Goal: Task Accomplishment & Management: Use online tool/utility

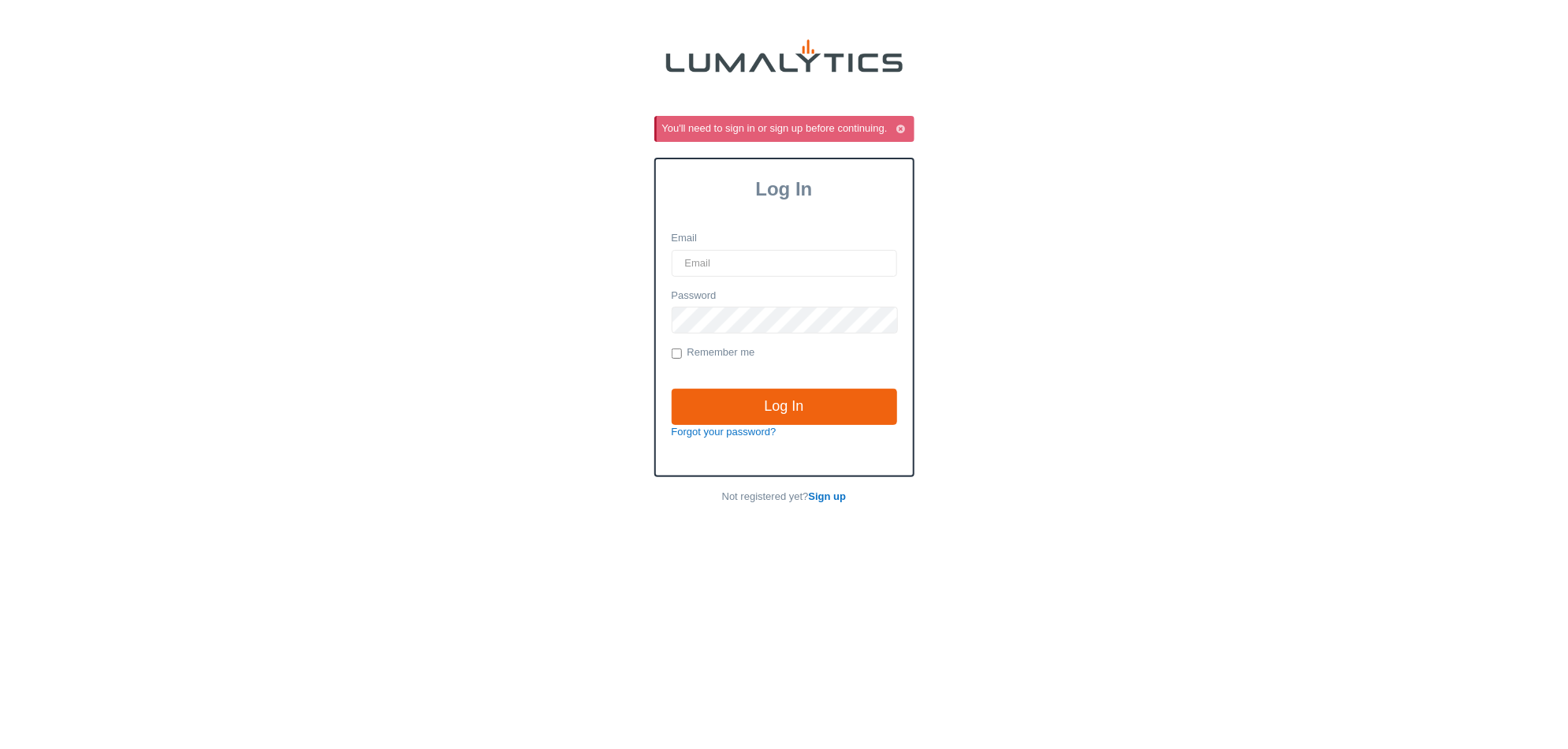
type input "[EMAIL_ADDRESS][DOMAIN_NAME]"
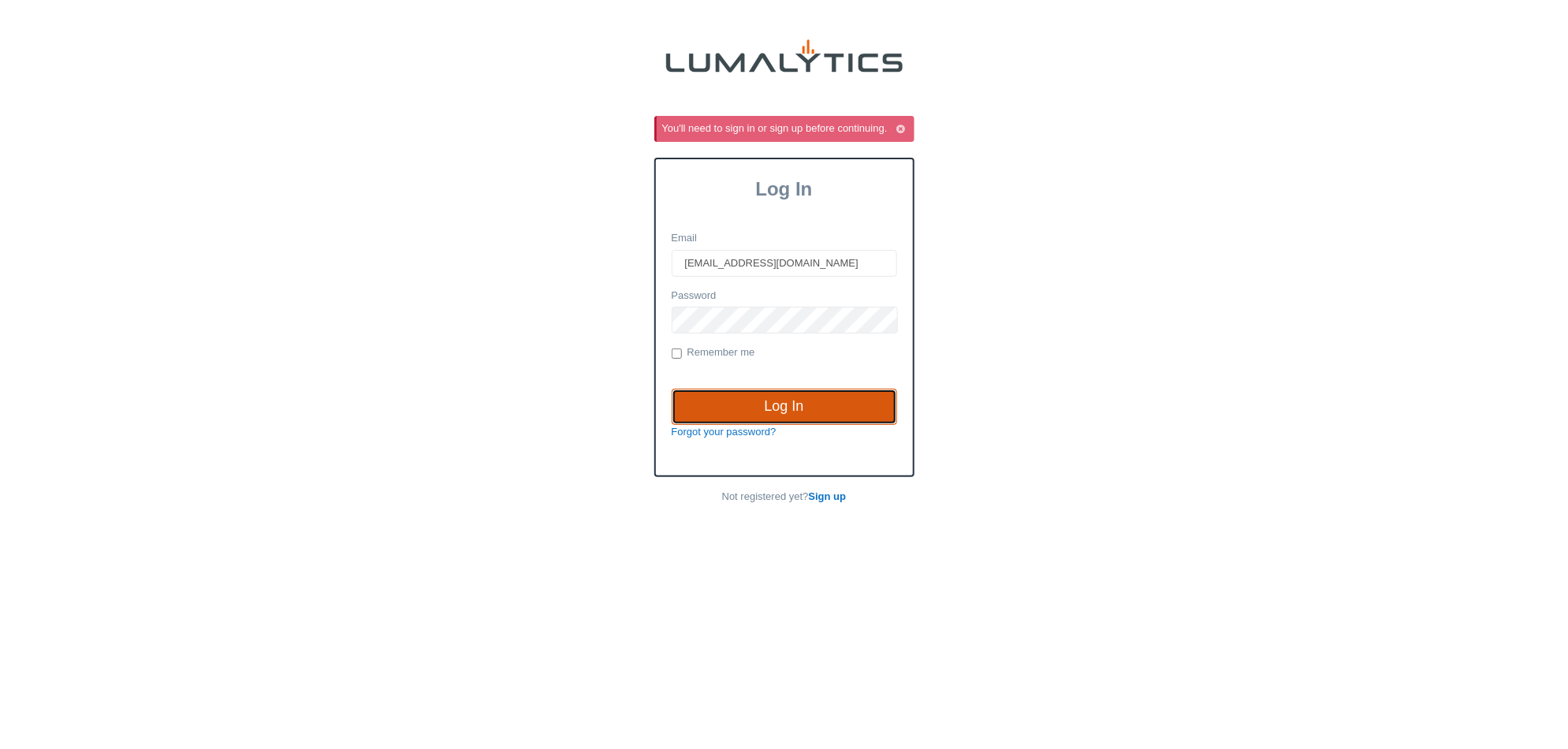
click at [865, 413] on input "Log In" at bounding box center [784, 406] width 225 height 36
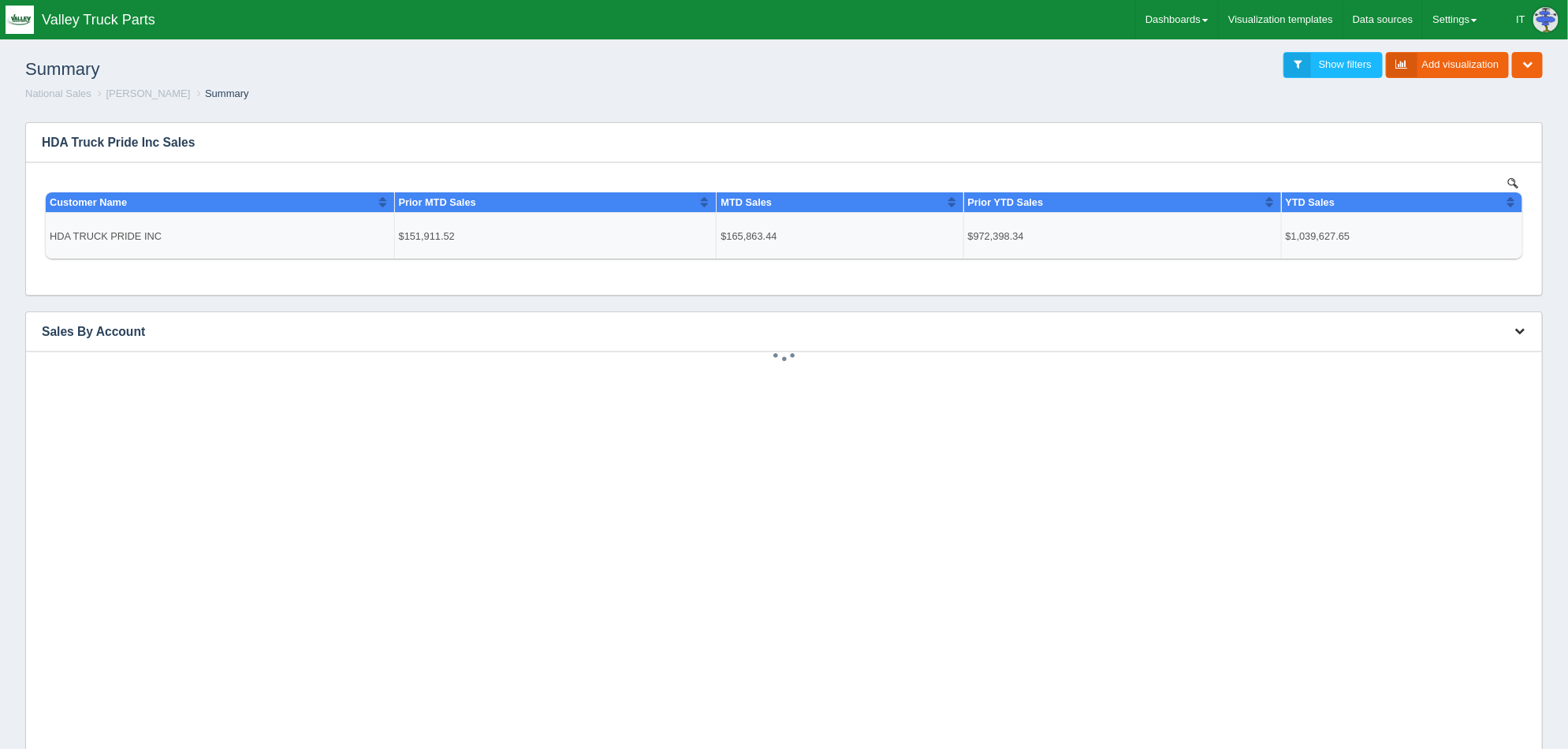
click at [1517, 331] on icon "button" at bounding box center [1519, 331] width 10 height 10
click at [1484, 348] on link "Edit chart" at bounding box center [1466, 355] width 127 height 23
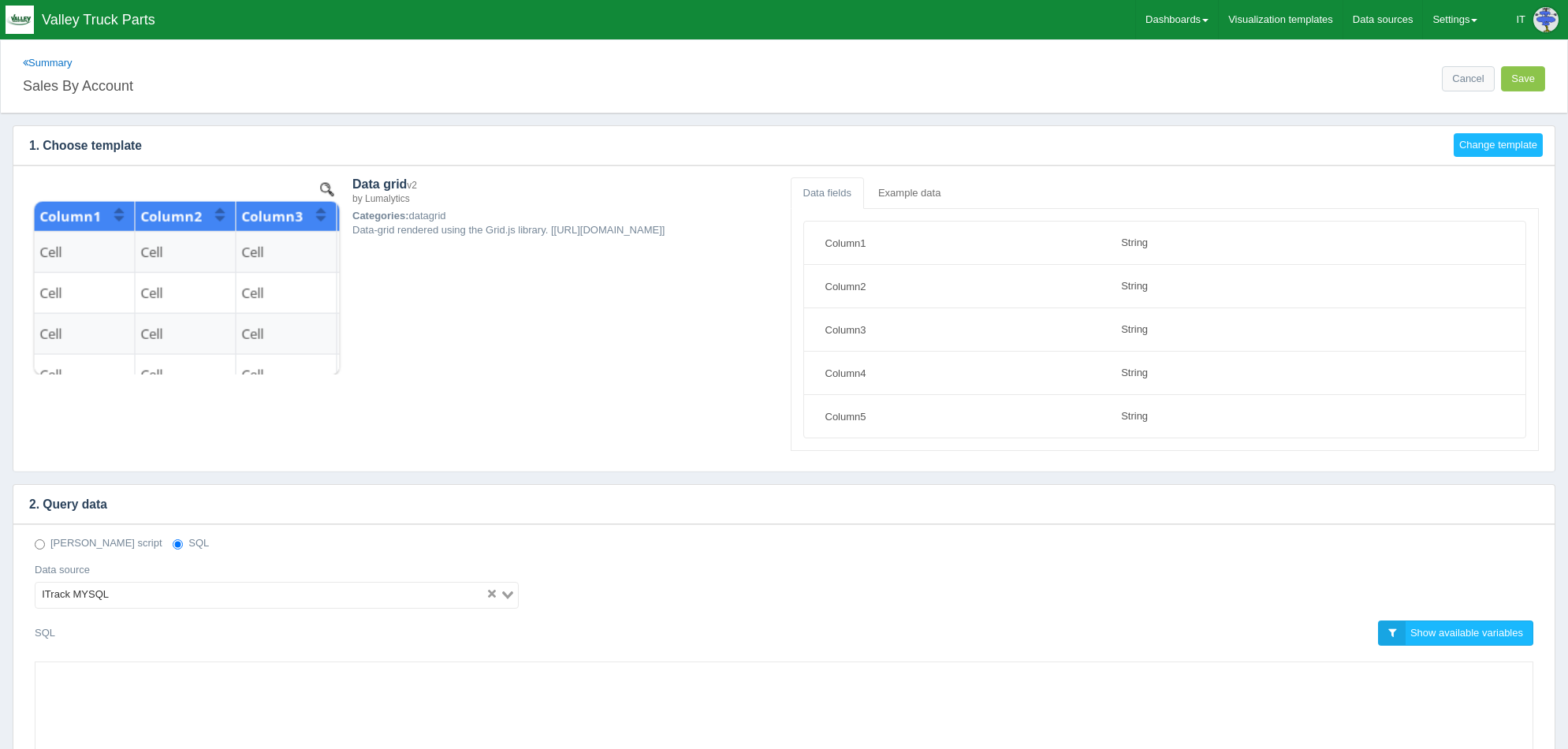
select select "string"
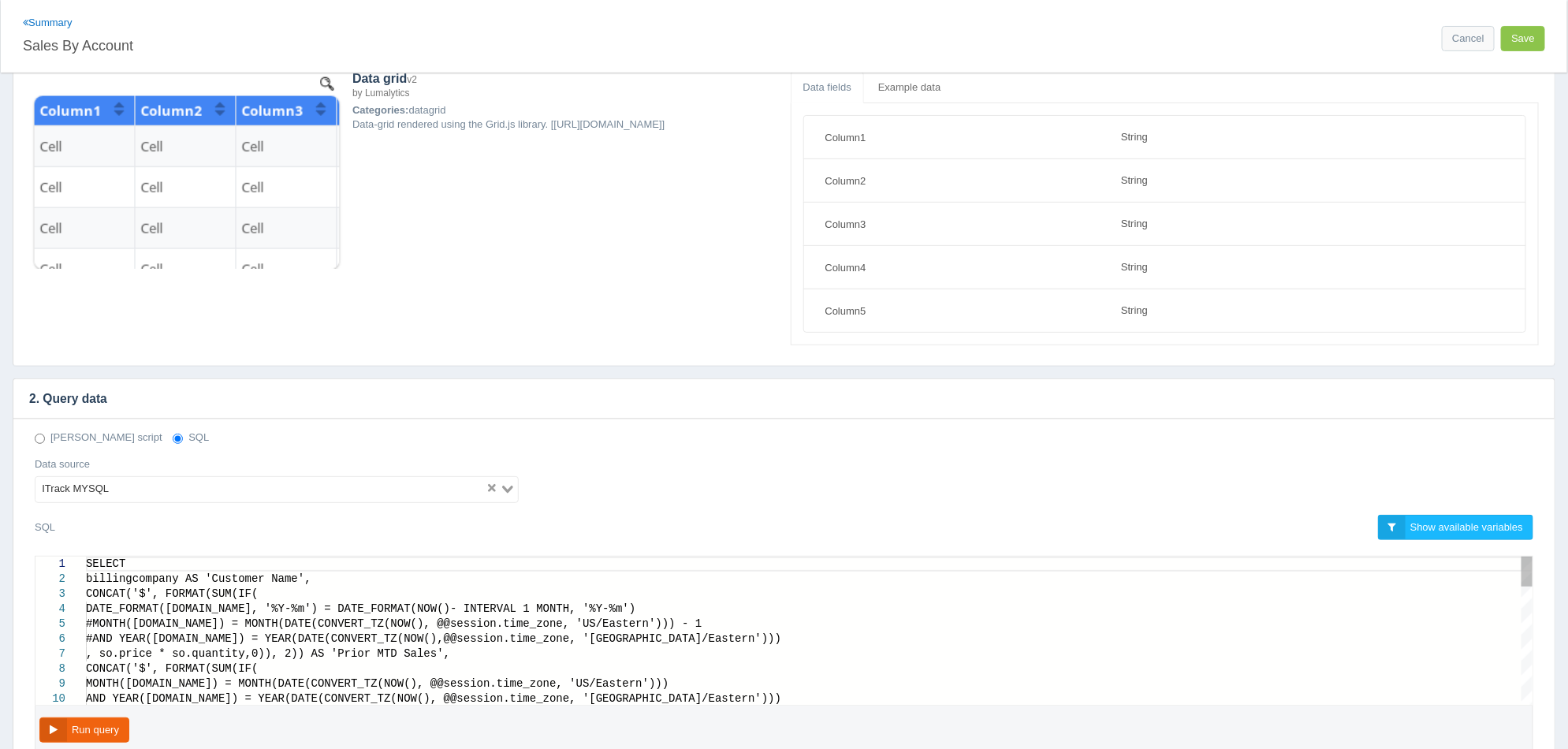
scroll to position [393, 0]
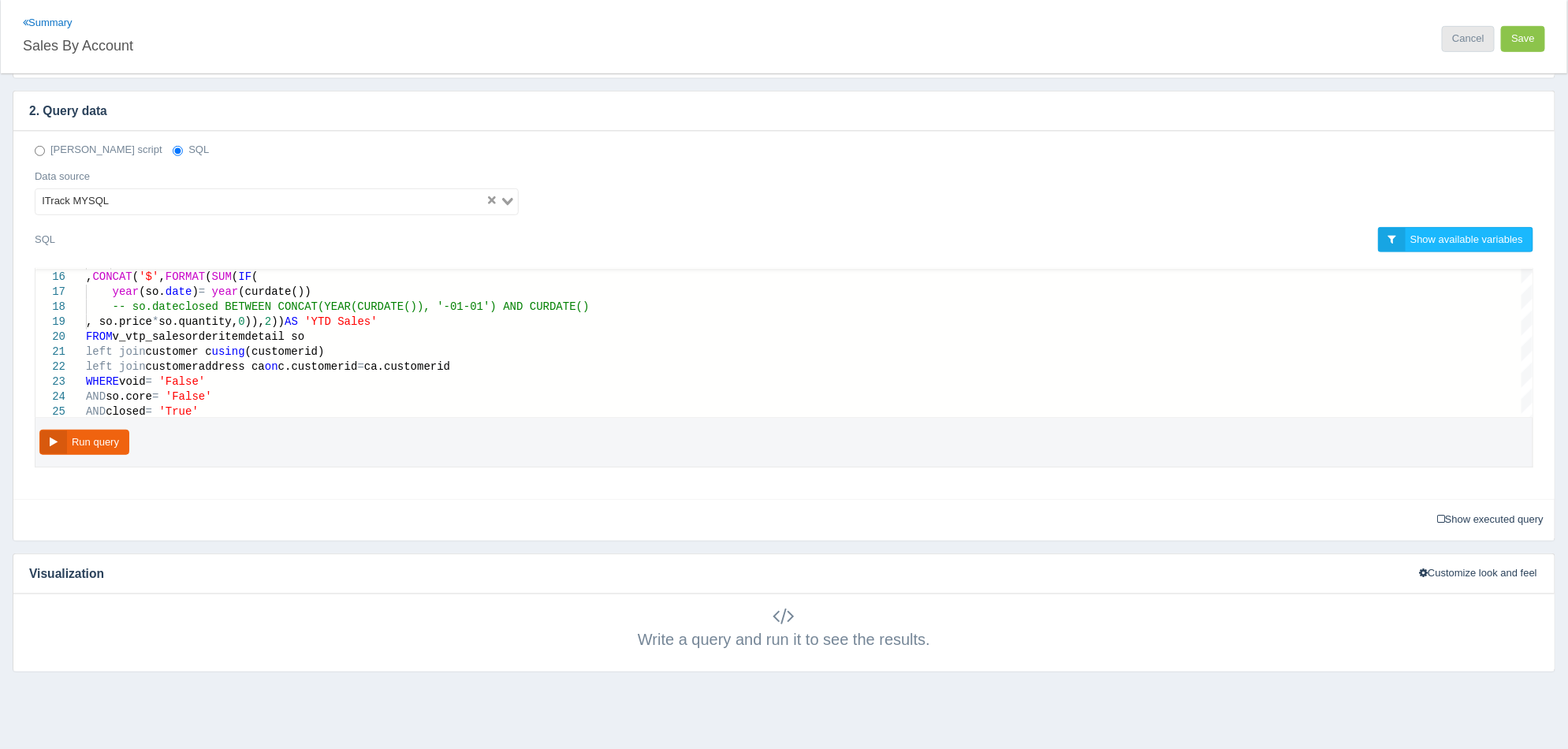
click at [1466, 41] on link "Cancel" at bounding box center [1467, 39] width 52 height 26
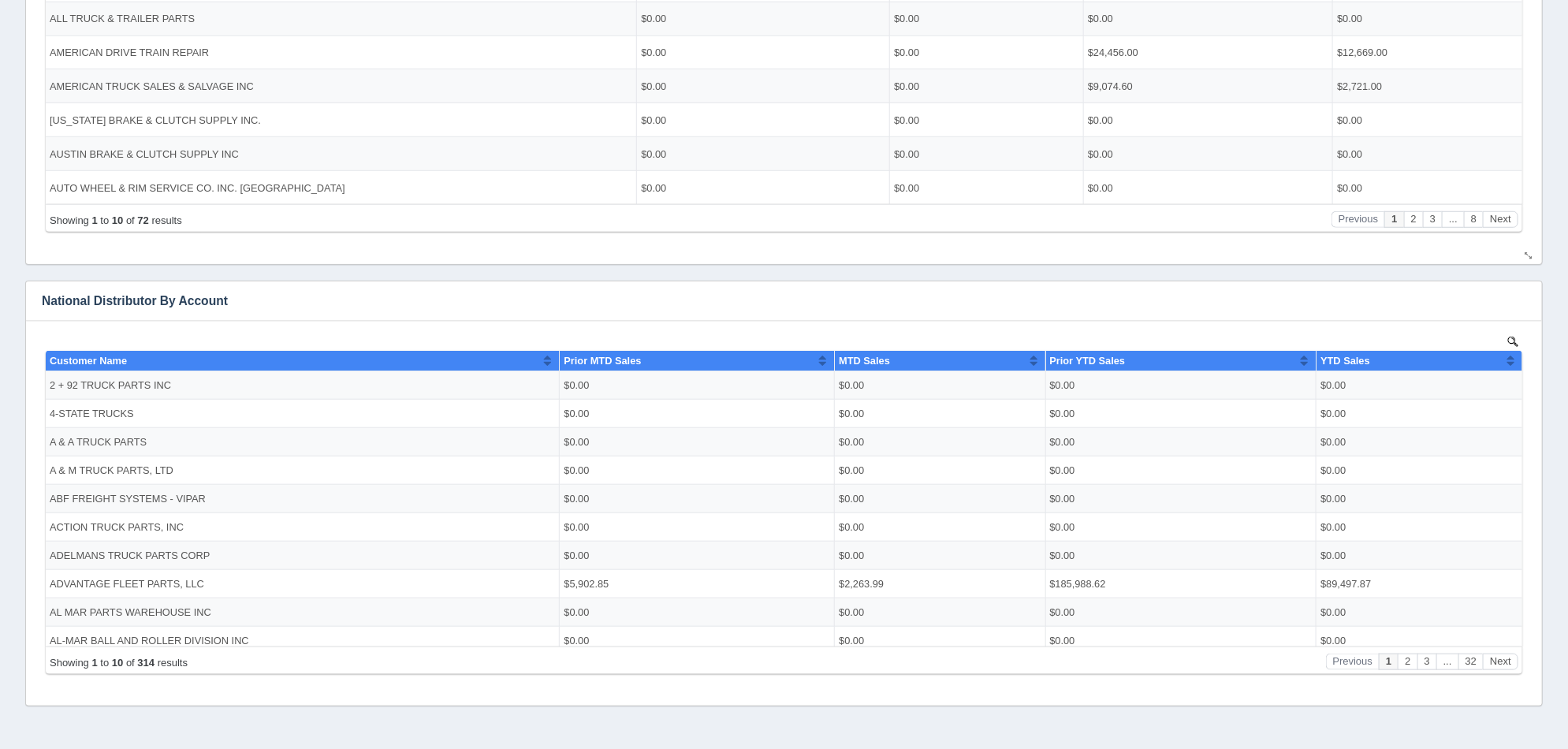
scroll to position [580, 0]
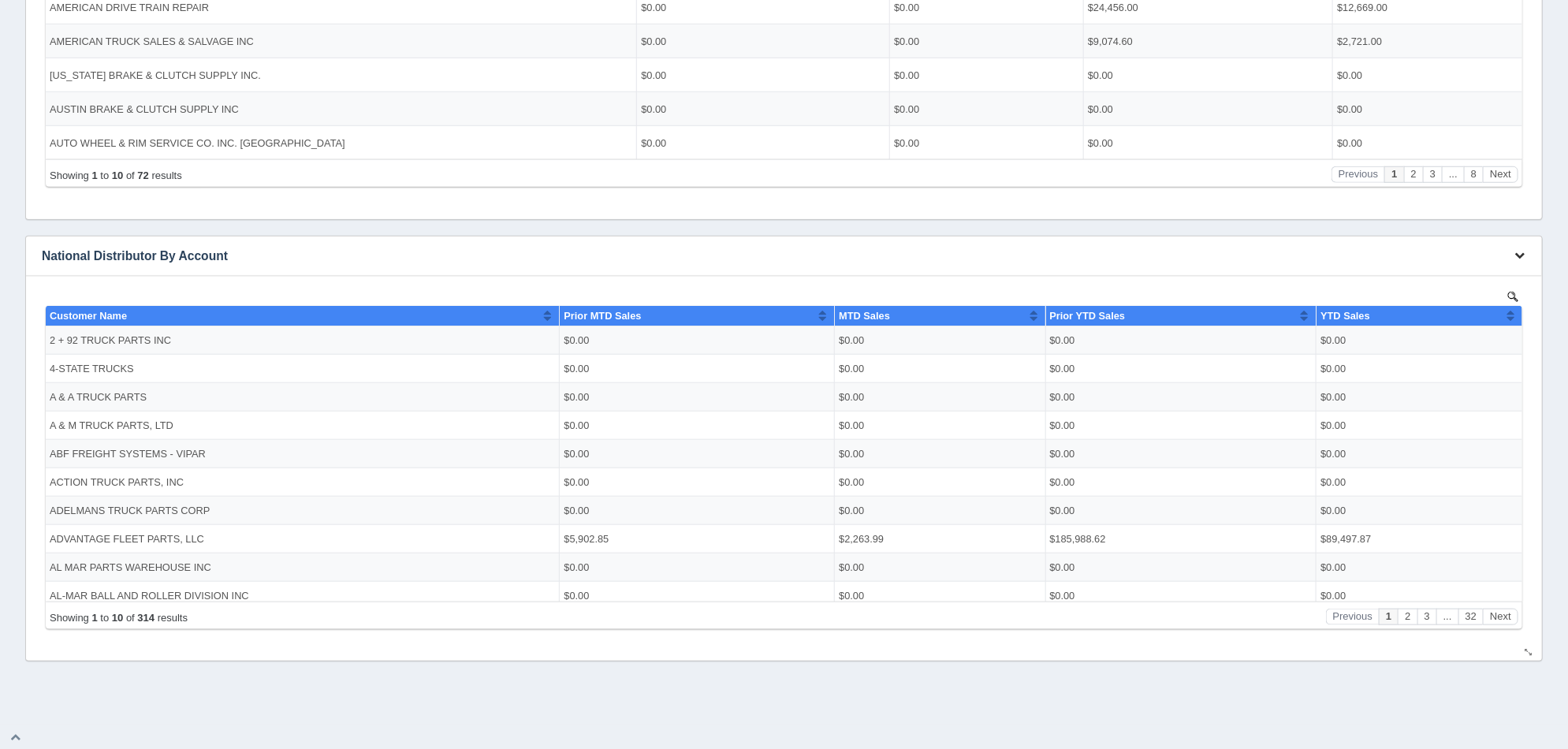
click at [1521, 257] on icon "button" at bounding box center [1519, 255] width 10 height 10
click at [1452, 283] on link "Edit chart" at bounding box center [1466, 279] width 127 height 23
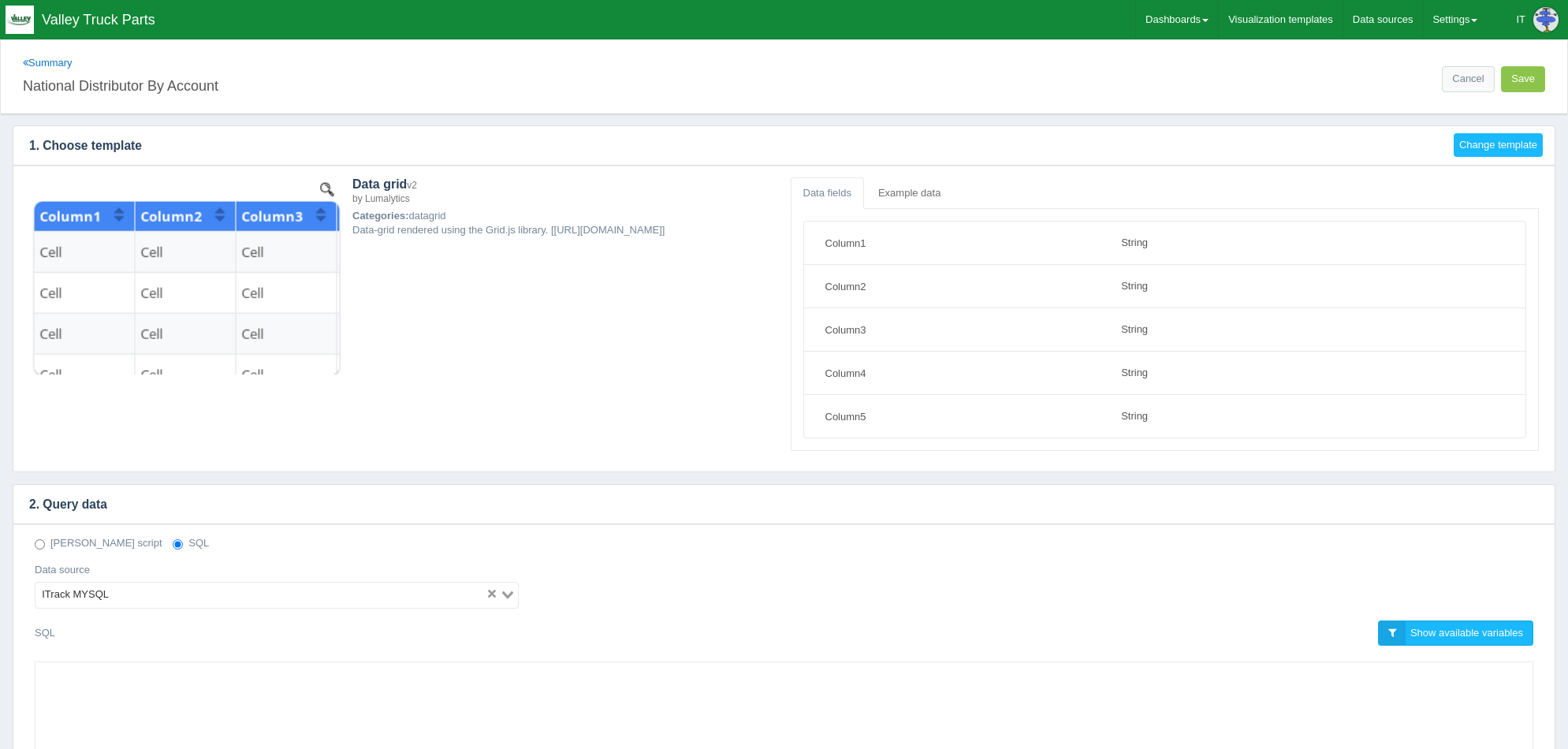
select select "string"
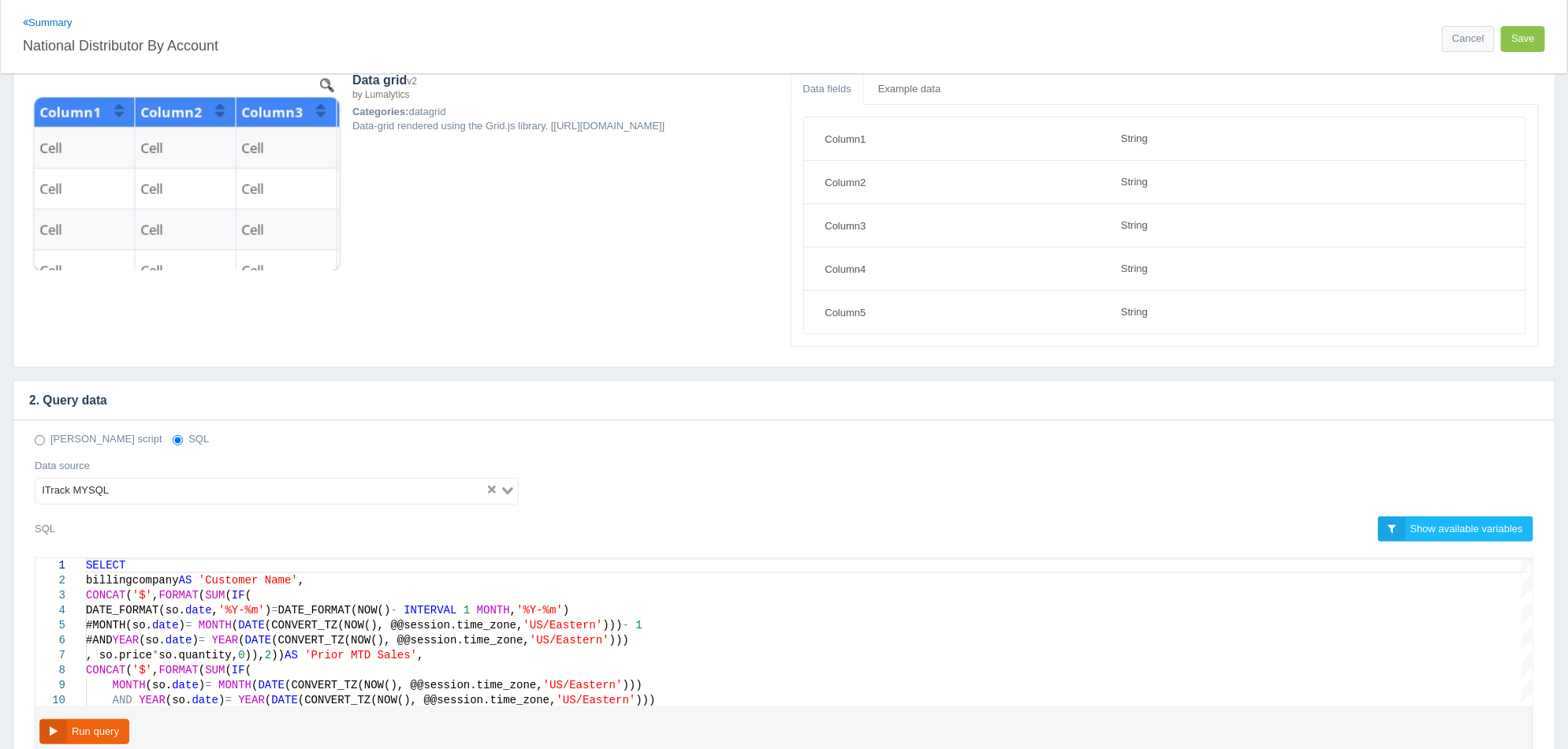
scroll to position [295, 0]
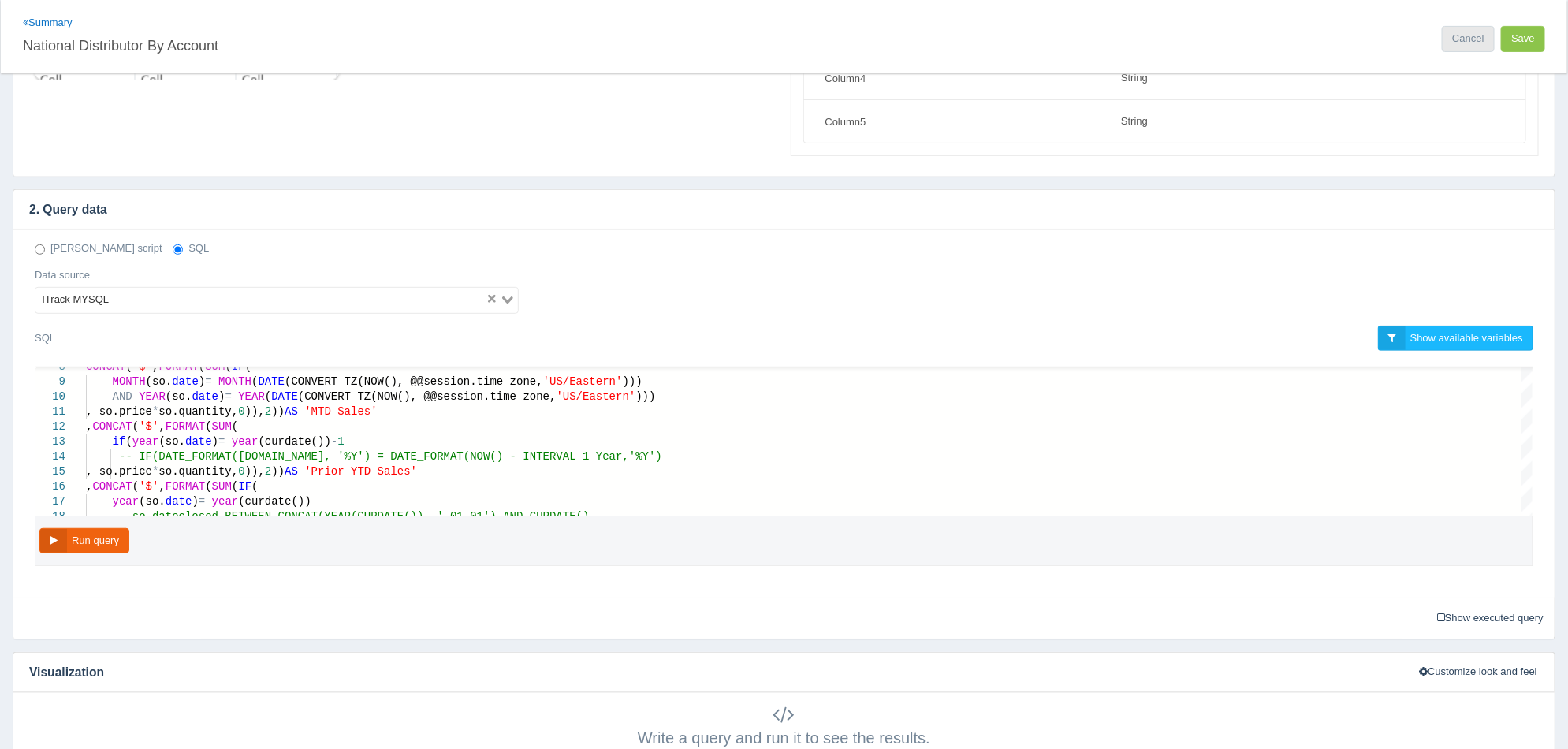
click at [1454, 47] on link "Cancel" at bounding box center [1467, 39] width 52 height 26
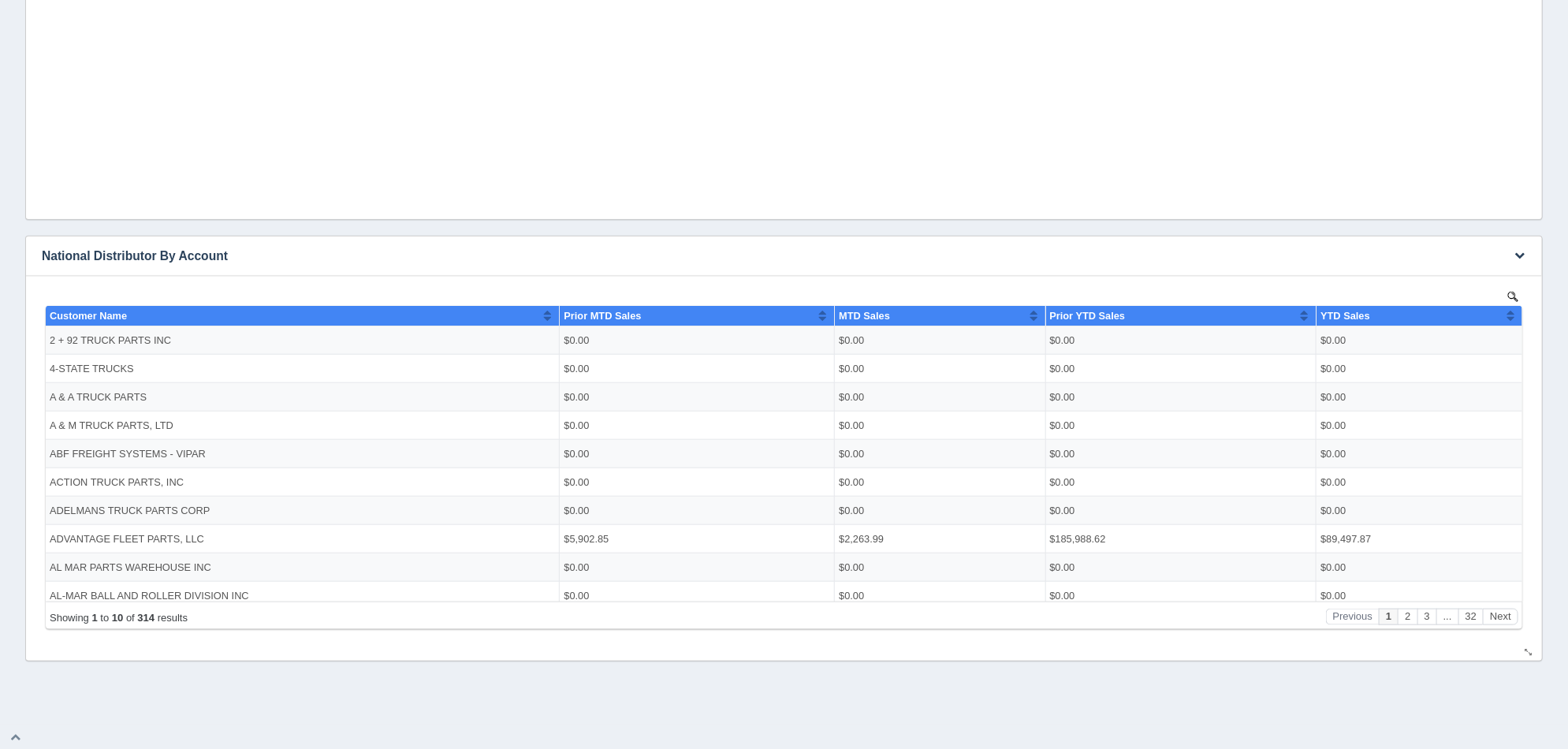
scroll to position [6, 0]
click at [1428, 618] on button "3" at bounding box center [1426, 616] width 18 height 17
click at [1490, 617] on button "Next" at bounding box center [1500, 616] width 35 height 17
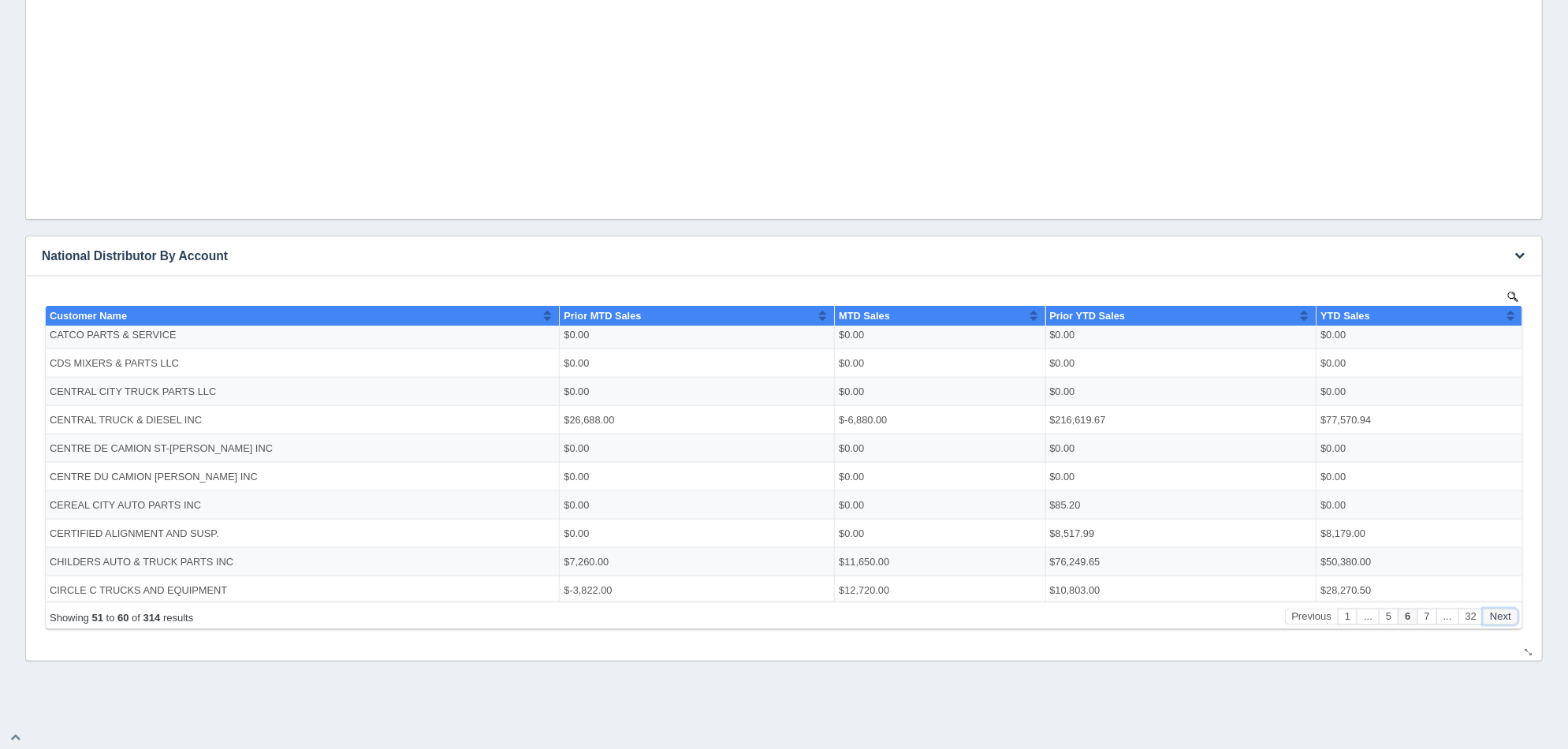
click at [1490, 617] on button "Next" at bounding box center [1500, 616] width 35 height 17
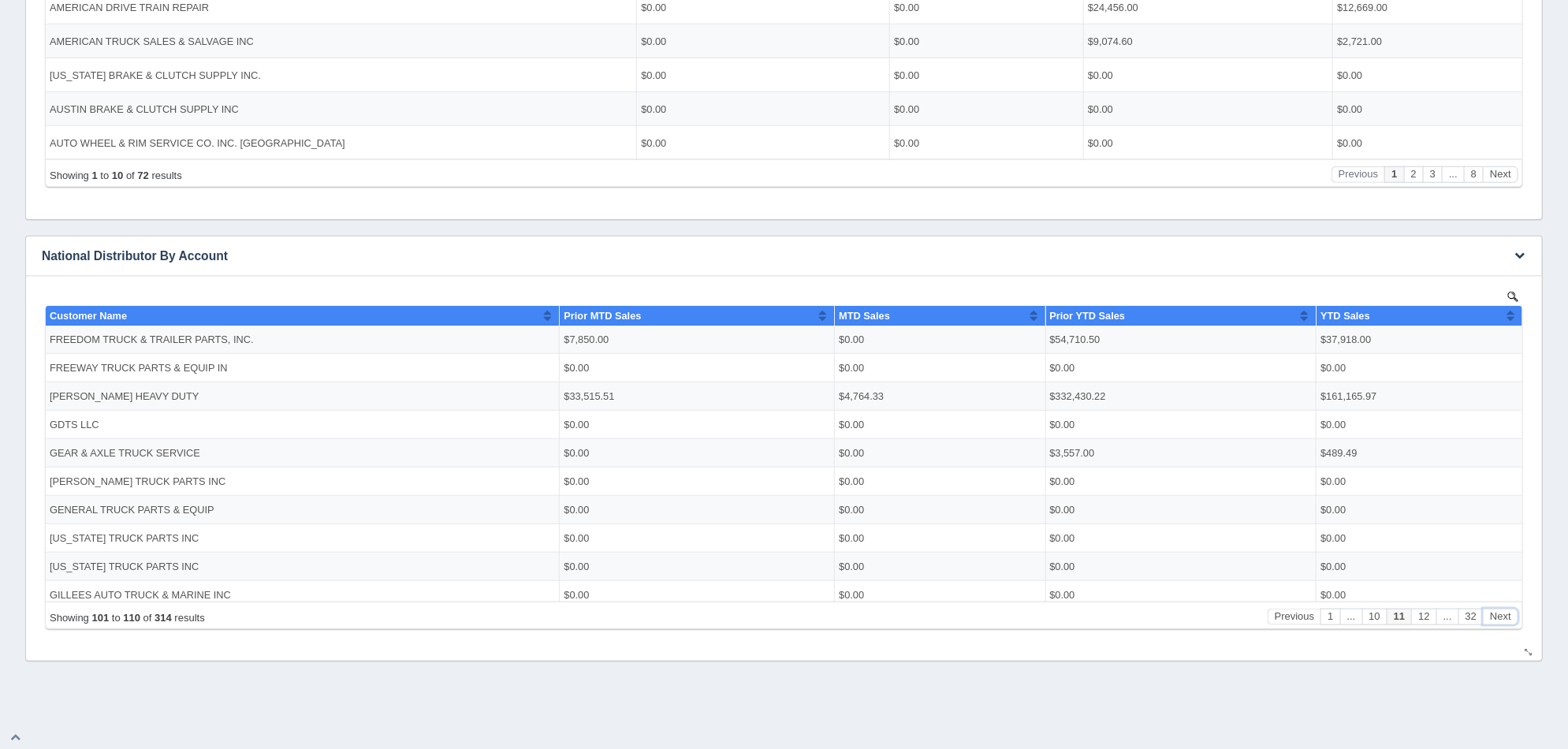
scroll to position [0, 0]
click at [30, 243] on h3 "National Distributor By Account" at bounding box center [759, 256] width 1467 height 40
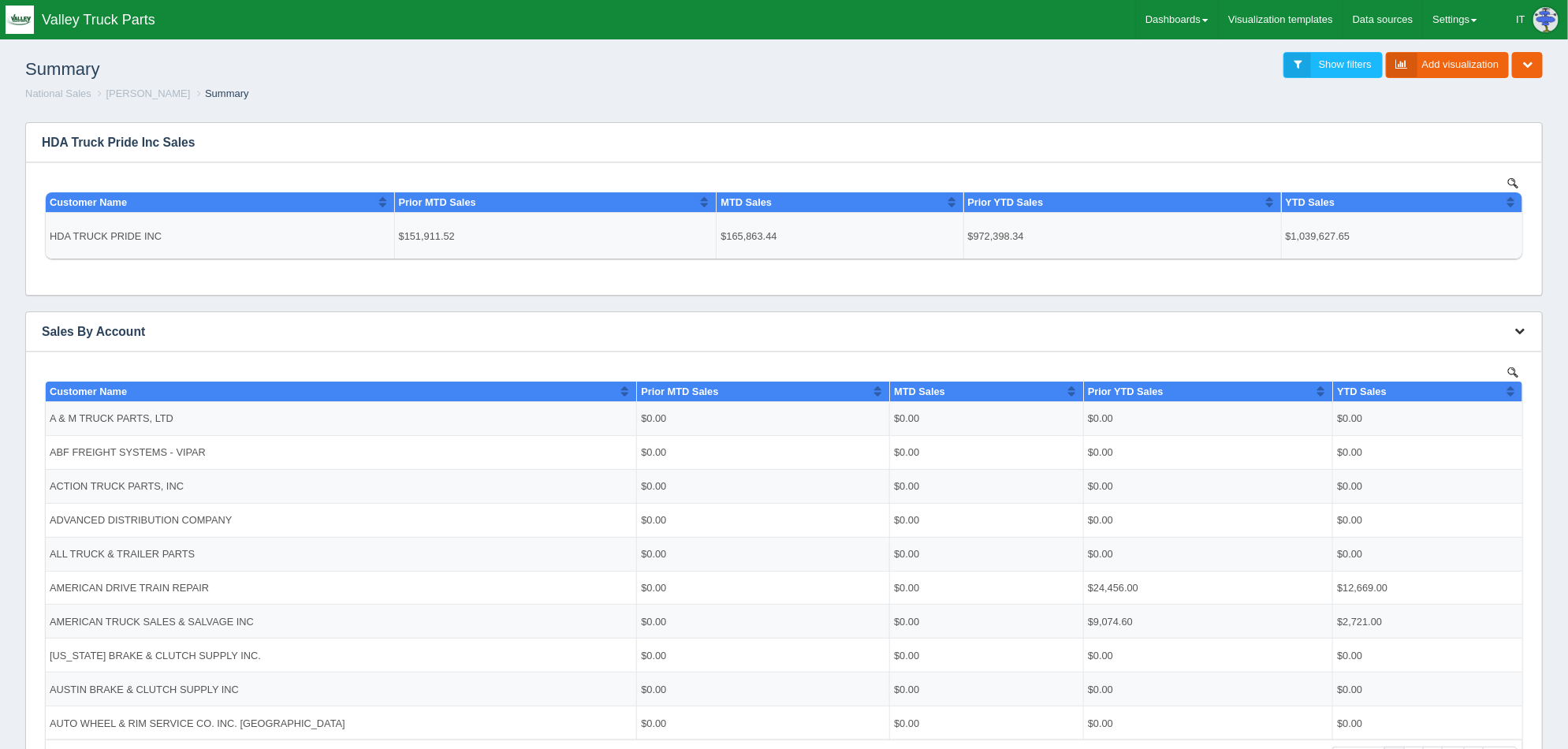
click at [1515, 332] on icon "button" at bounding box center [1519, 331] width 10 height 10
click at [1512, 353] on link "Edit chart" at bounding box center [1466, 355] width 127 height 23
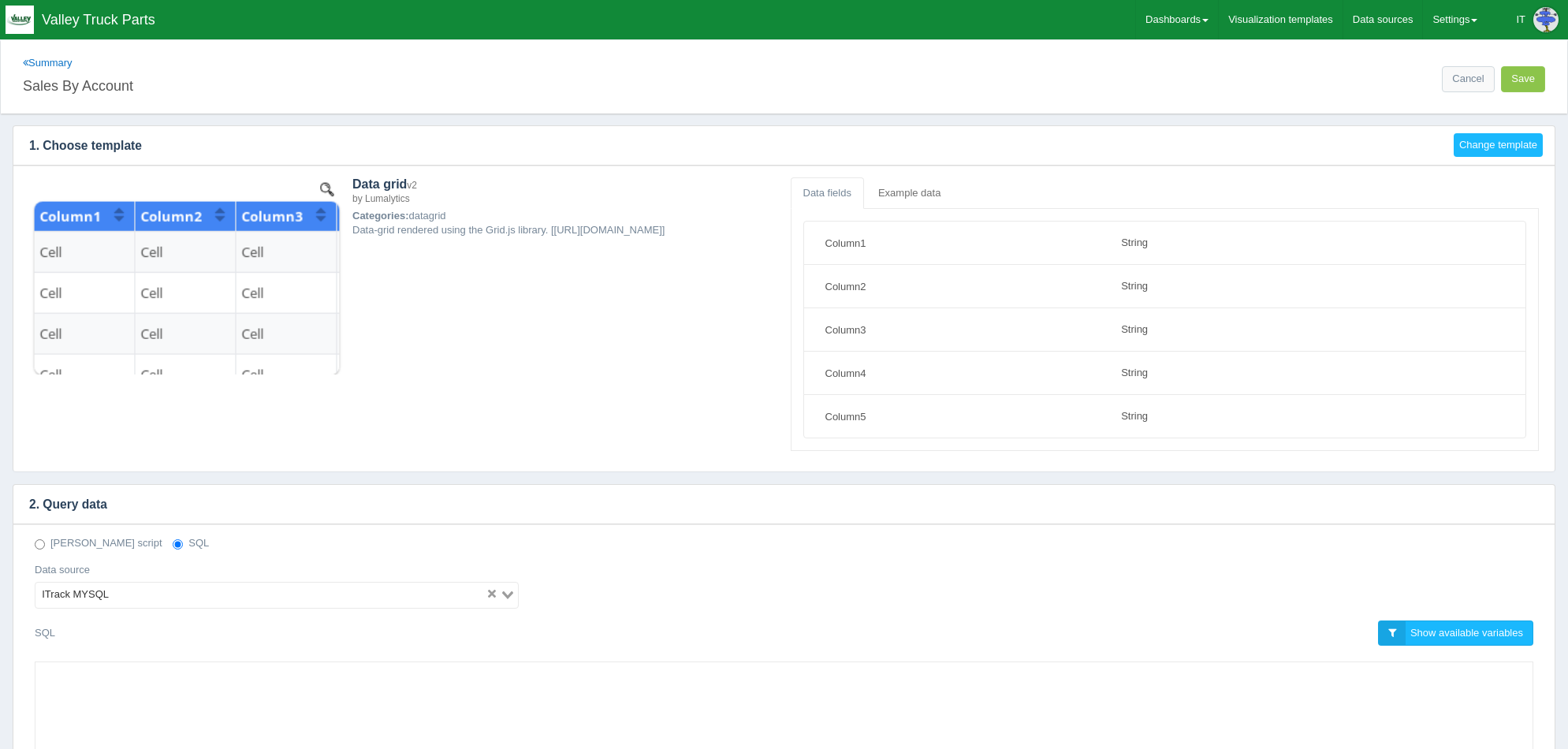
select select "string"
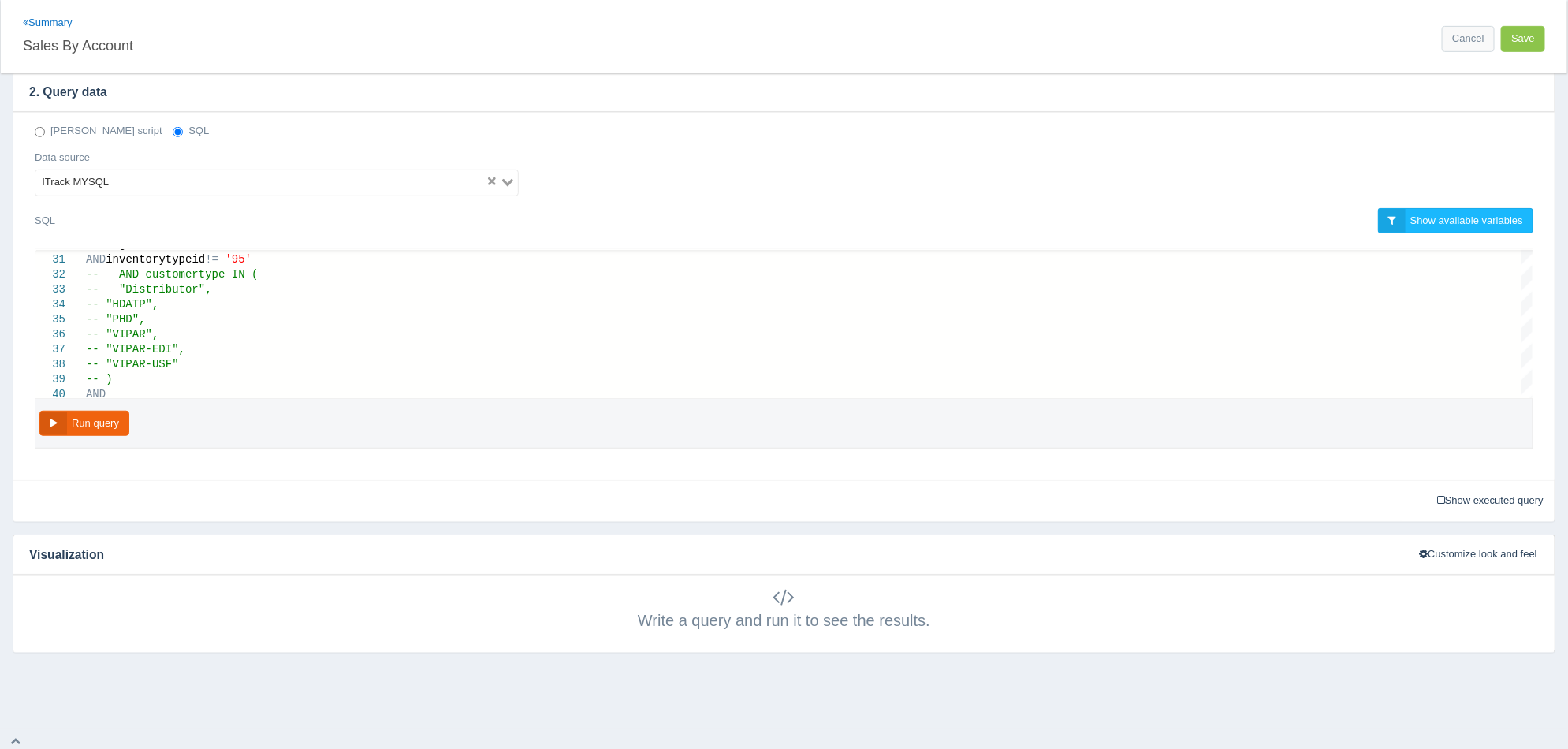
scroll to position [417, 0]
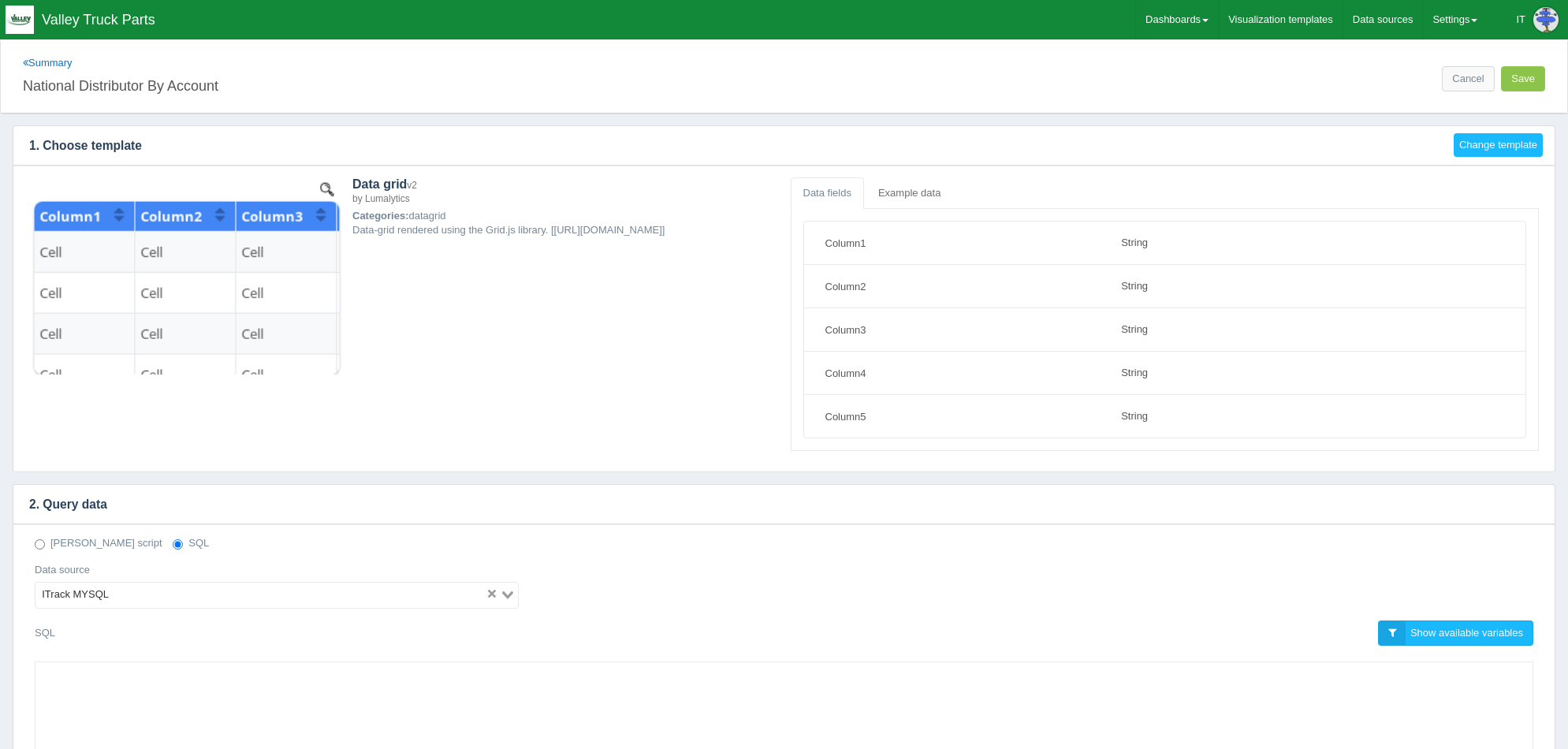
select select "string"
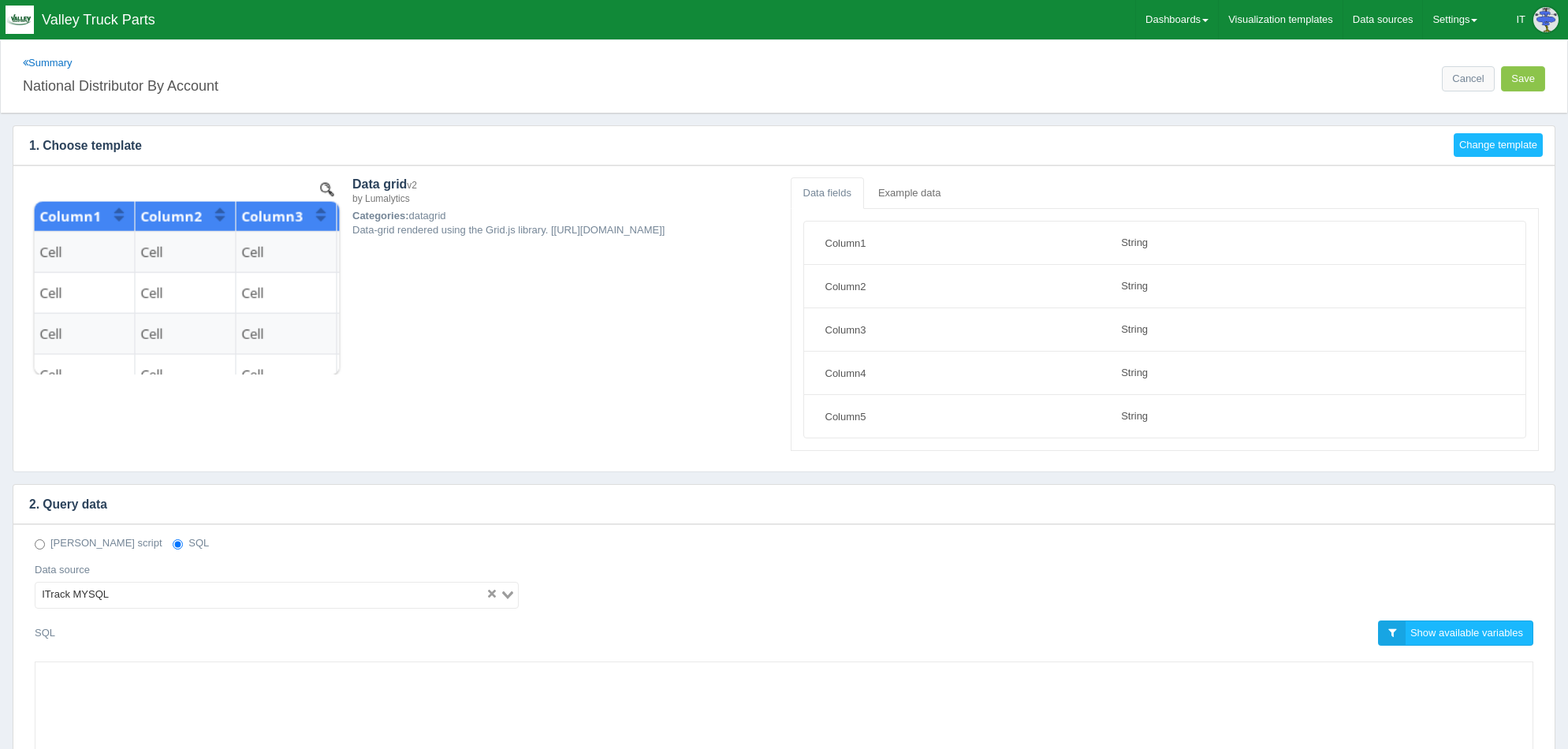
scroll to position [295, 0]
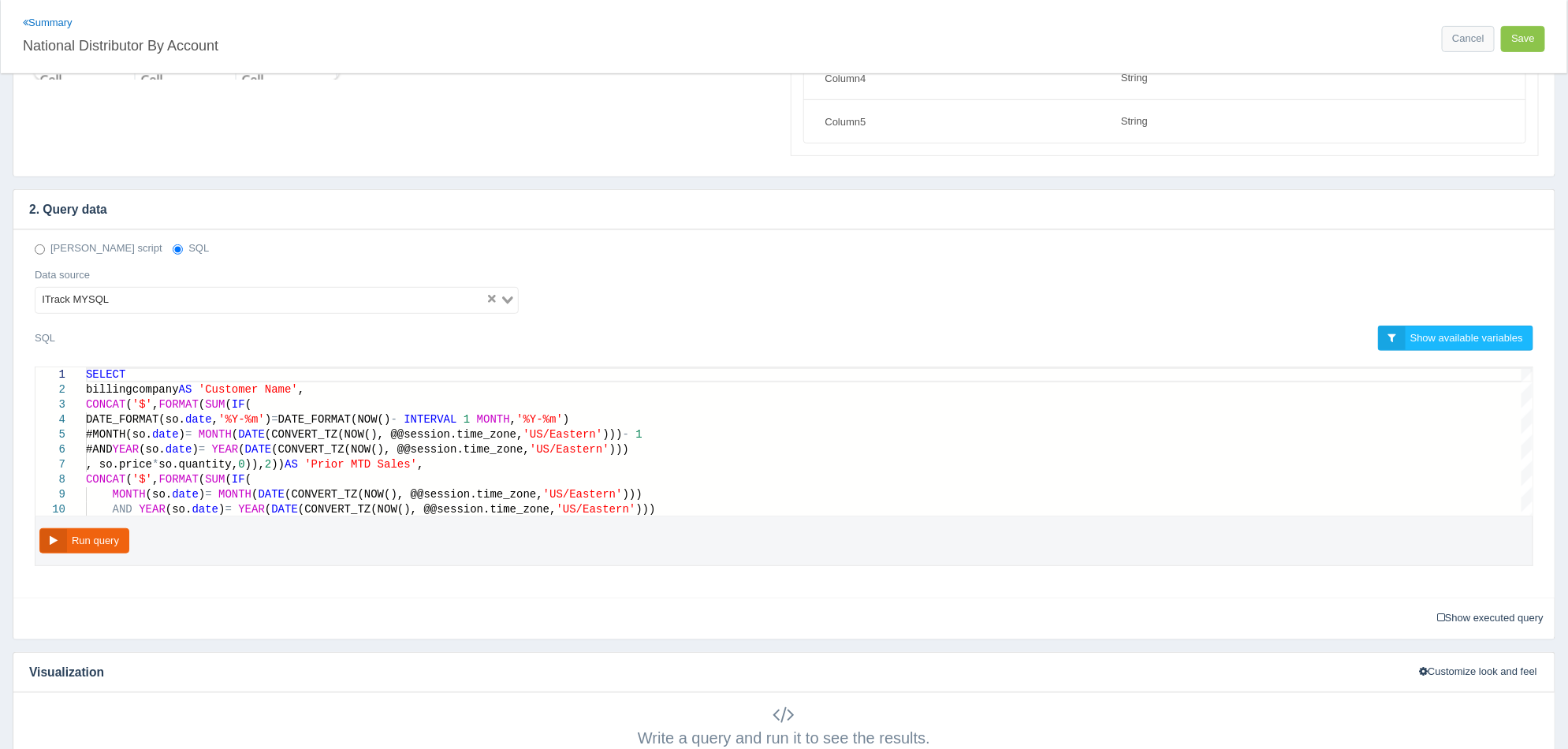
click at [405, 139] on div "Data grid v2 by Lumalytics Categories: datagrid Data-grid rendered using the Gr…" at bounding box center [784, 19] width 1522 height 274
click at [484, 42] on input "National Distributor By Account" at bounding box center [401, 43] width 755 height 27
